Goal: Transaction & Acquisition: Purchase product/service

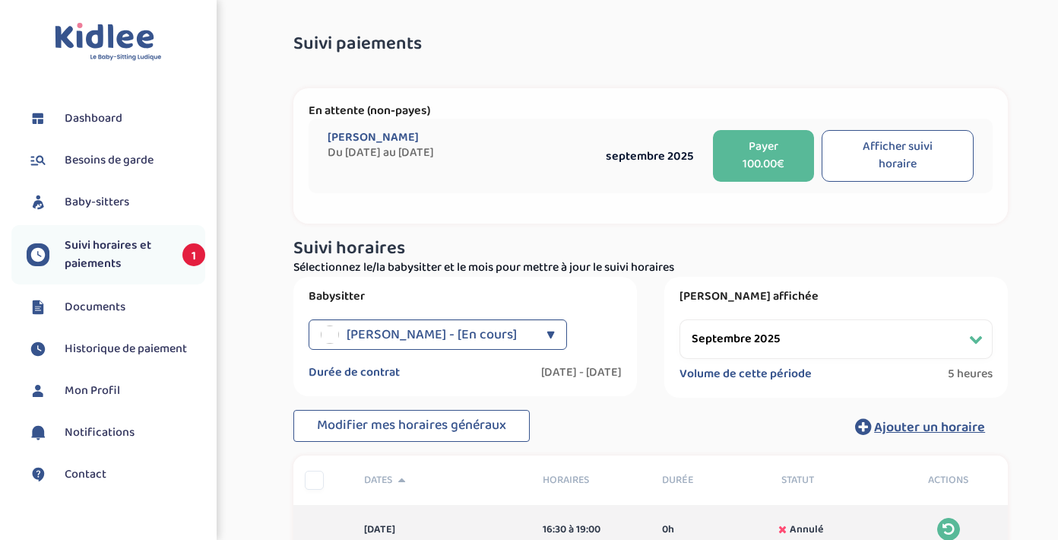
select select "septembre 2025"
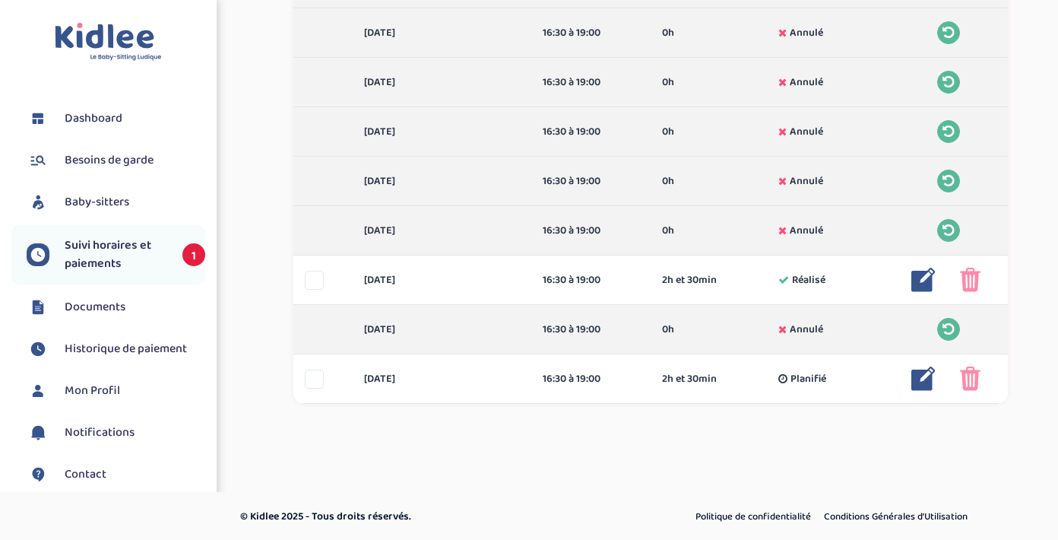
scroll to position [545, 0]
click at [137, 240] on span "Suivi horaires et paiements" at bounding box center [116, 254] width 103 height 36
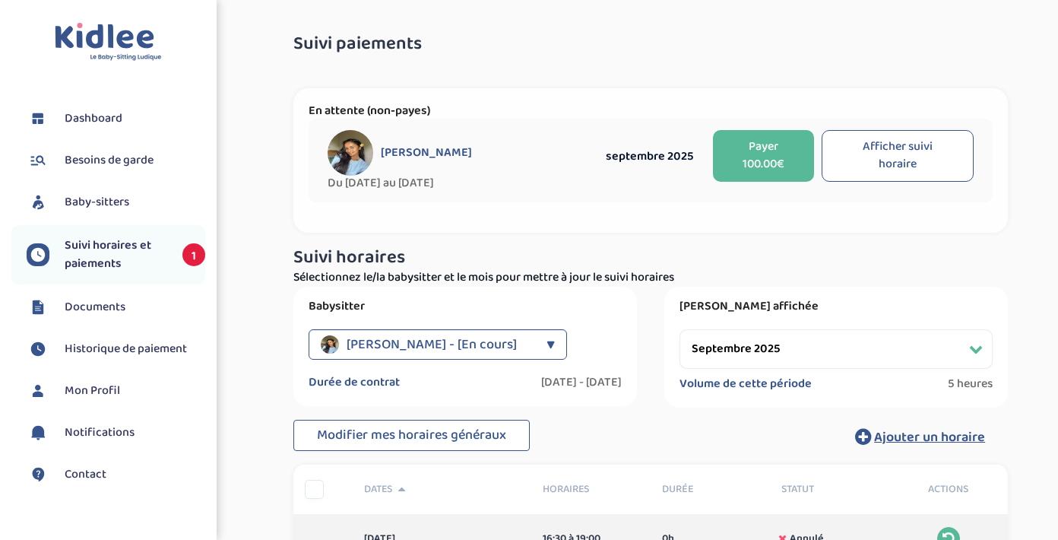
select select "septembre 2025"
click at [752, 160] on button "Payer 100.00€" at bounding box center [763, 156] width 101 height 52
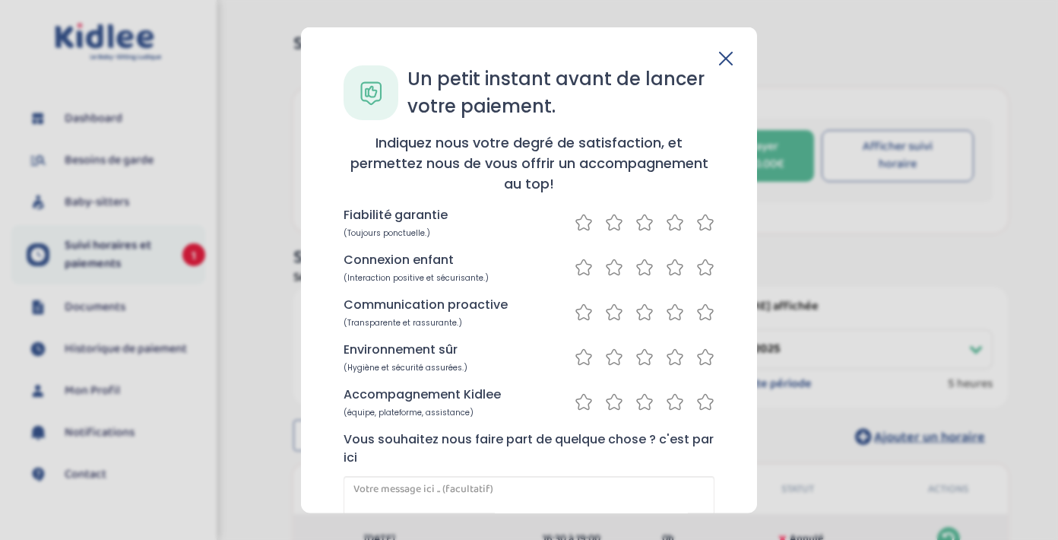
click at [698, 223] on icon at bounding box center [705, 222] width 18 height 19
click at [699, 268] on icon at bounding box center [705, 267] width 18 height 19
click at [702, 305] on icon at bounding box center [705, 311] width 15 height 15
click at [701, 356] on icon at bounding box center [705, 356] width 18 height 19
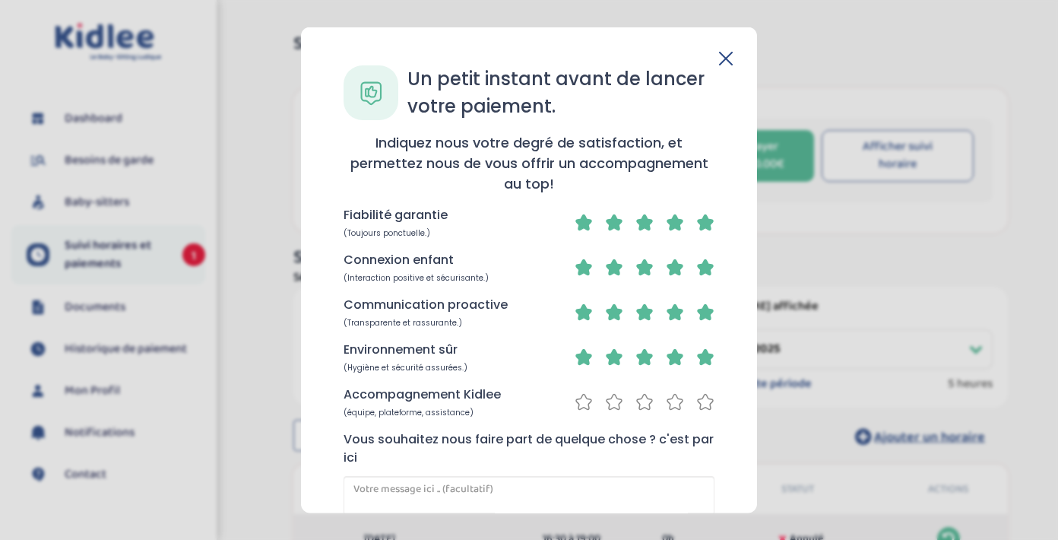
click at [701, 403] on icon at bounding box center [705, 401] width 18 height 19
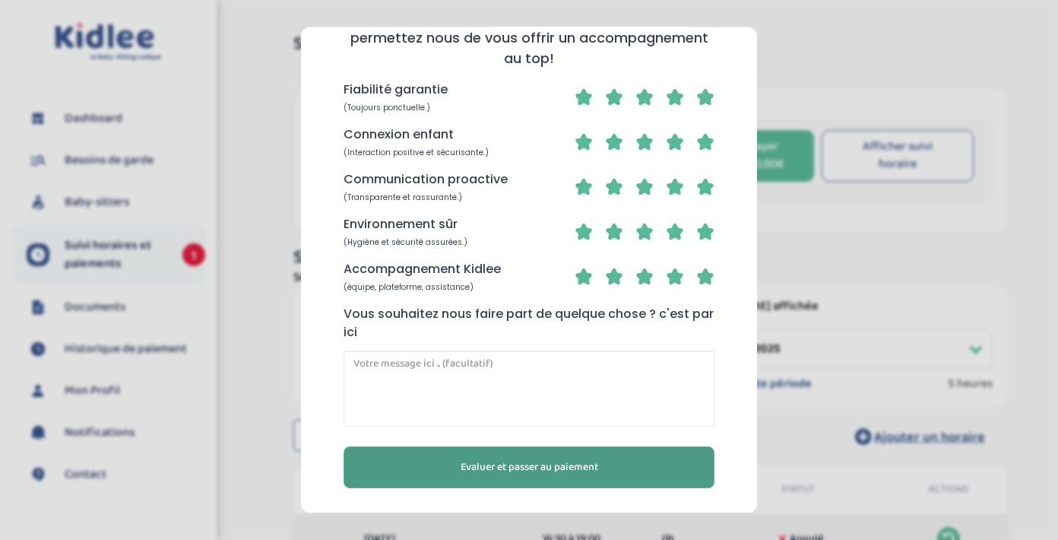
scroll to position [125, 0]
click at [542, 466] on span "Evaluer et passer au paiement" at bounding box center [530, 468] width 138 height 16
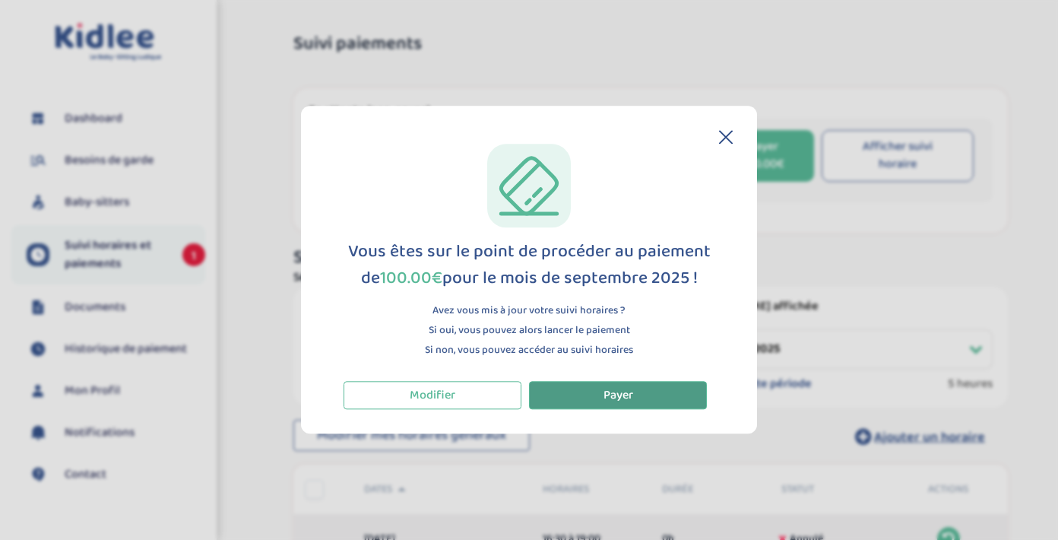
click at [601, 397] on button "Payer" at bounding box center [618, 395] width 178 height 28
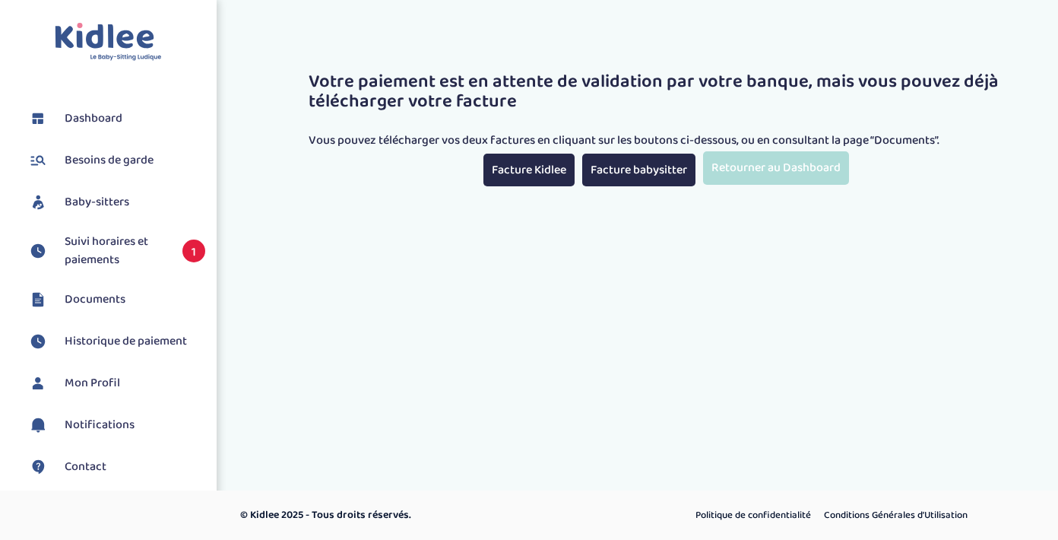
click at [764, 166] on link "Retourner au Dashboard" at bounding box center [776, 167] width 146 height 33
click at [121, 247] on span "Suivi horaires et paiements" at bounding box center [116, 251] width 103 height 36
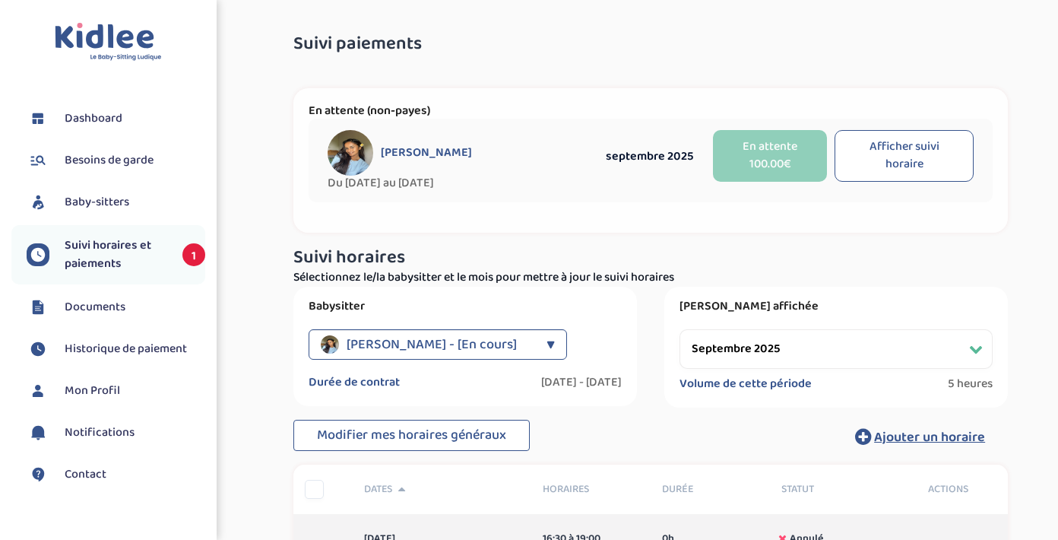
select select "octobre 2025"
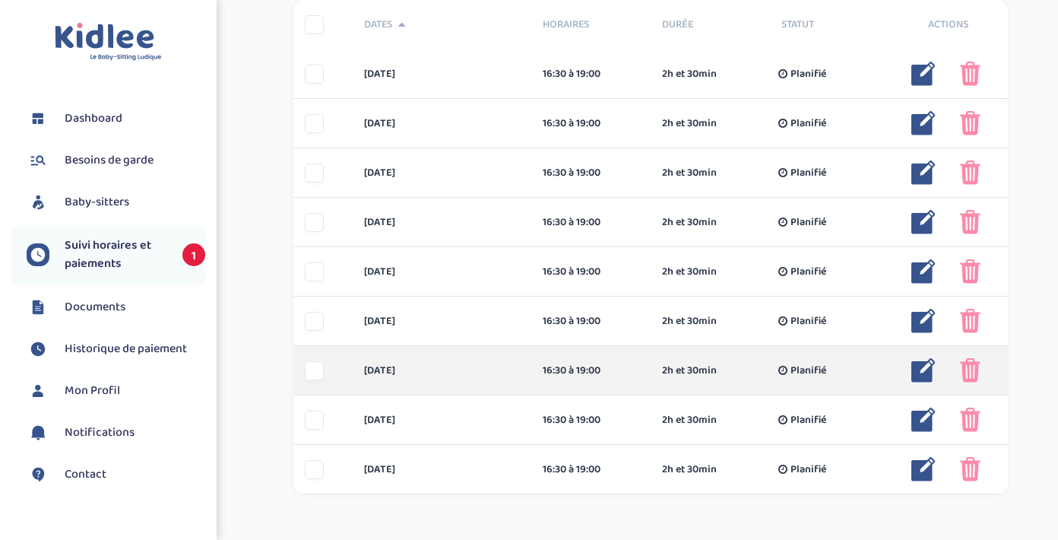
scroll to position [464, 0]
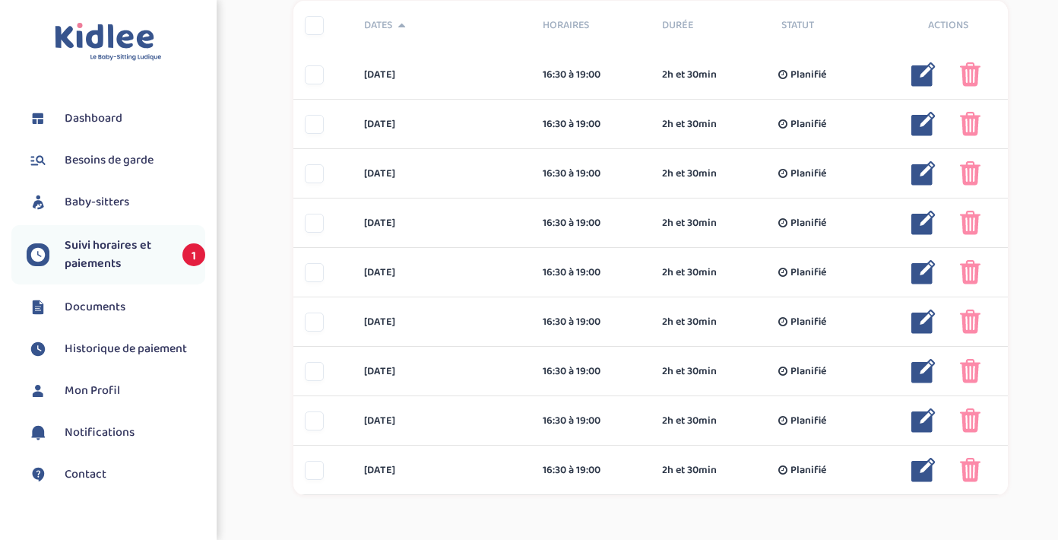
click at [119, 125] on span "Dashboard" at bounding box center [94, 118] width 58 height 18
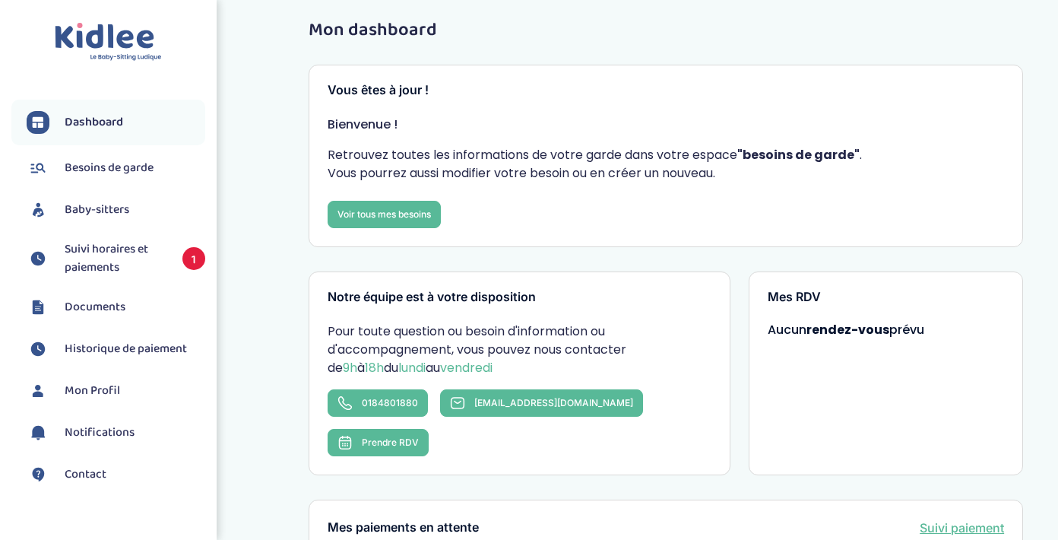
scroll to position [9, 0]
